Goal: Information Seeking & Learning: Learn about a topic

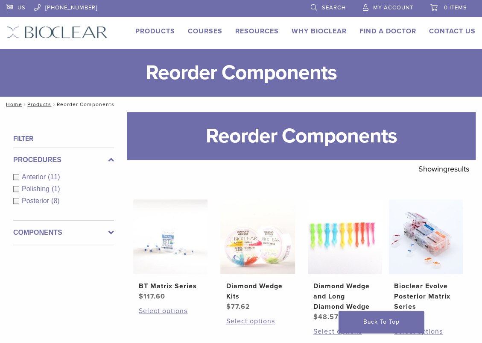
click at [73, 231] on label "Components" at bounding box center [63, 232] width 101 height 10
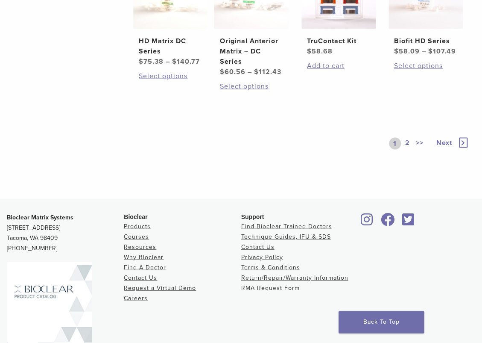
scroll to position [605, 0]
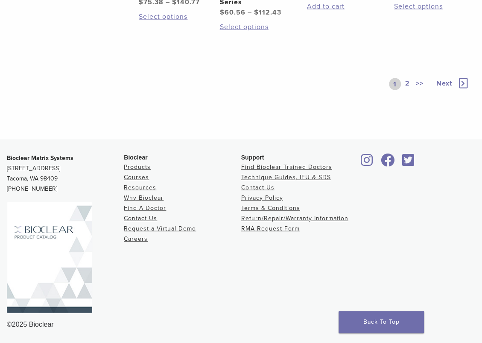
click at [406, 82] on link "2" at bounding box center [408, 84] width 8 height 12
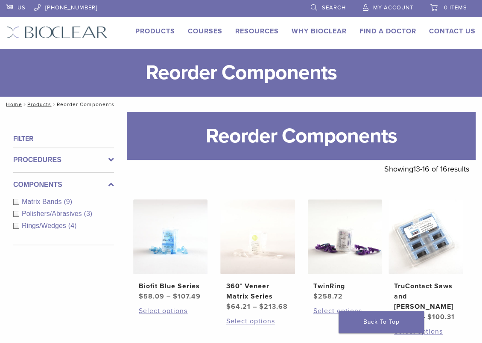
click at [155, 33] on link "Products" at bounding box center [155, 31] width 40 height 9
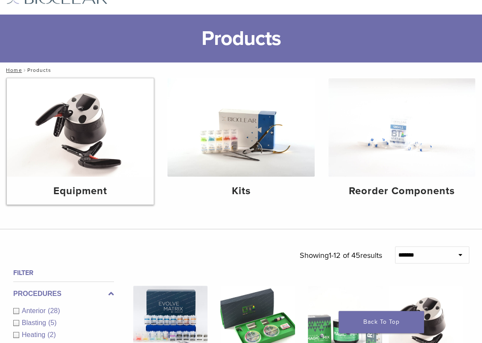
scroll to position [85, 0]
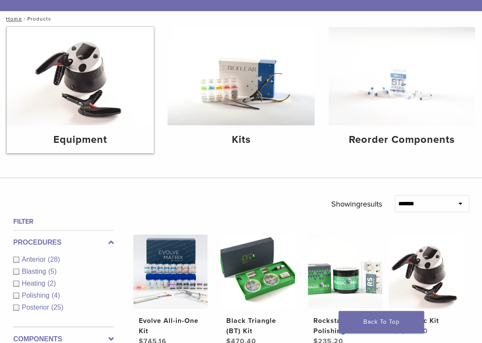
click at [82, 91] on img at bounding box center [80, 76] width 147 height 98
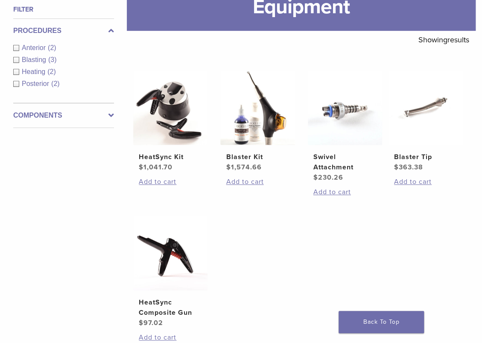
scroll to position [128, 0]
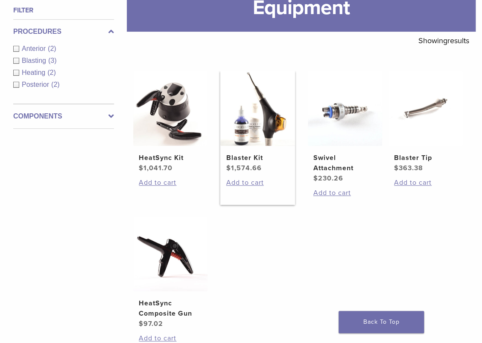
click at [263, 98] on img at bounding box center [257, 108] width 74 height 74
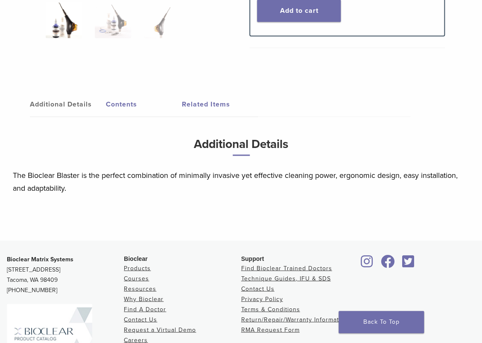
scroll to position [427, 0]
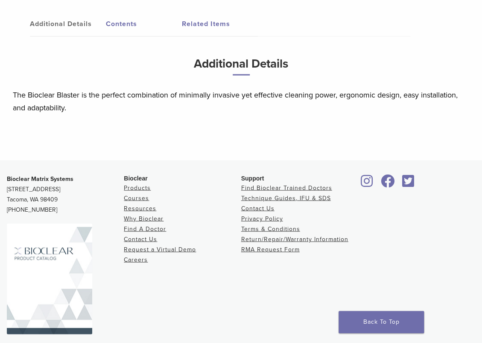
click at [211, 23] on link "Related Items" at bounding box center [220, 24] width 76 height 24
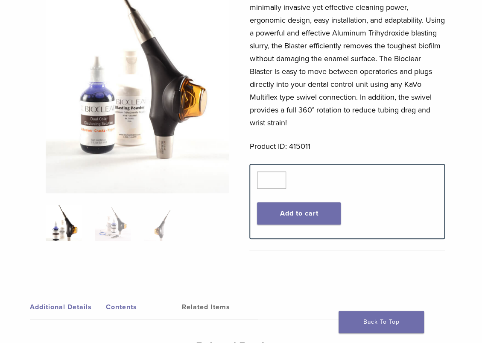
scroll to position [34, 0]
